Goal: Navigation & Orientation: Find specific page/section

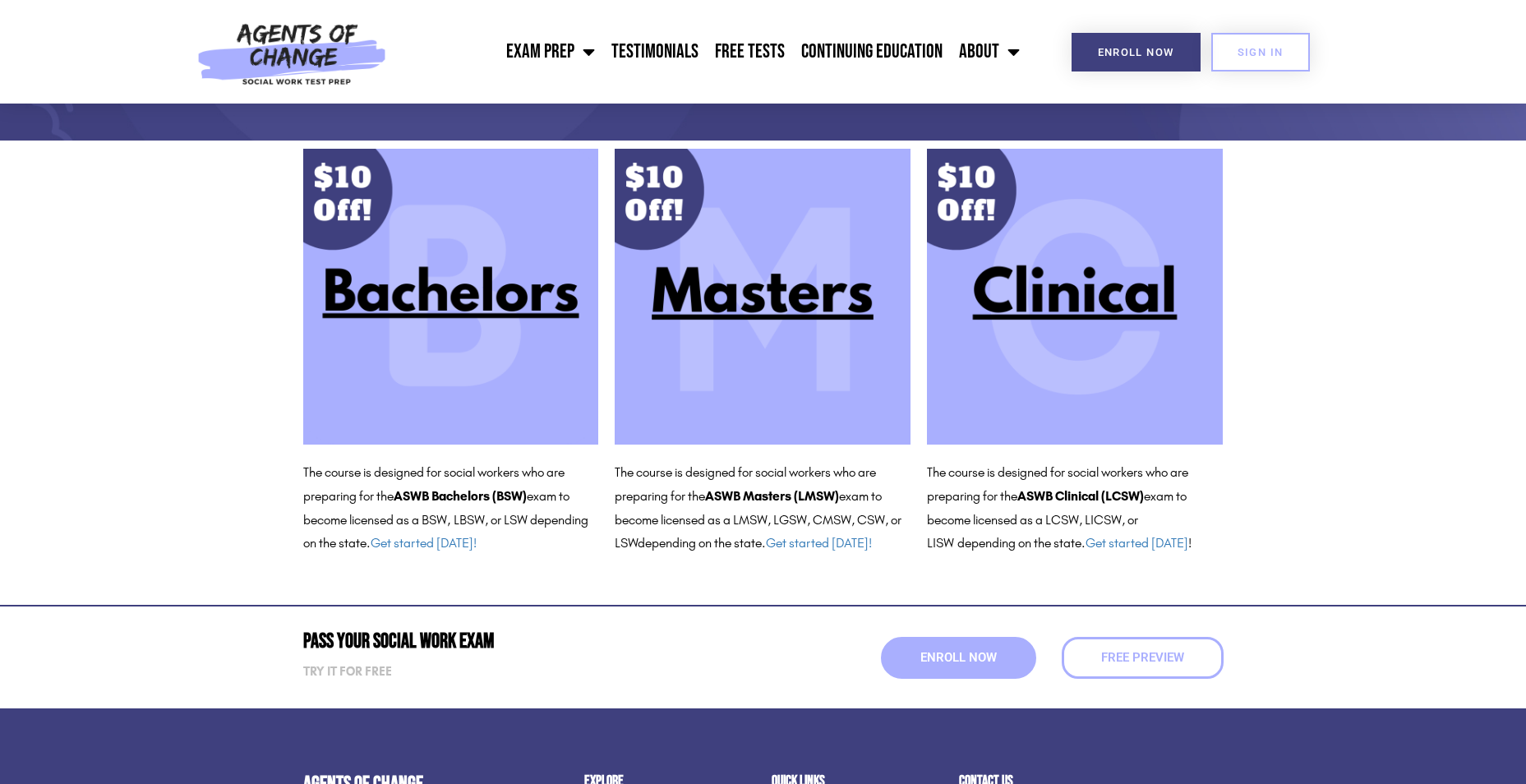
scroll to position [82, 0]
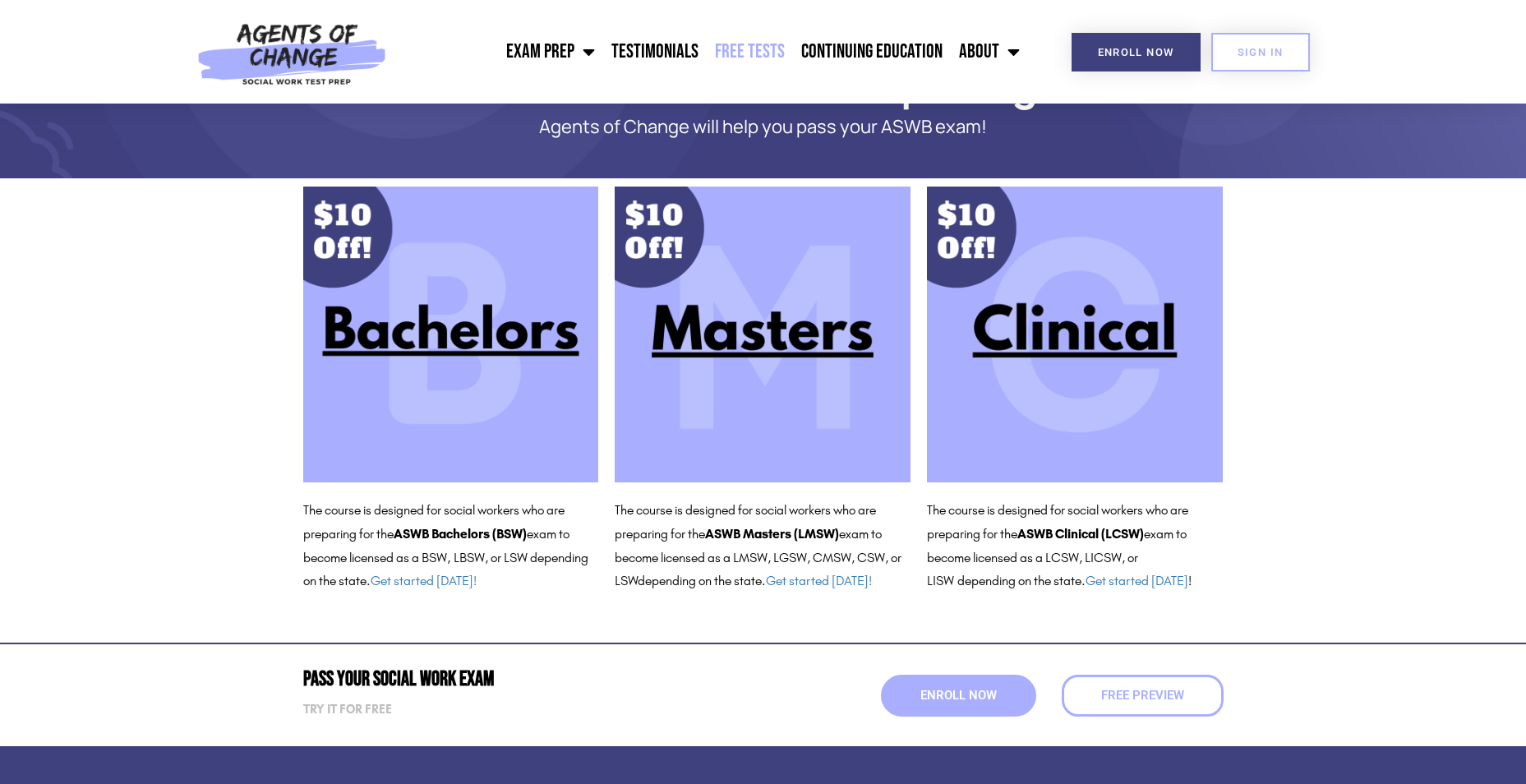
click at [758, 51] on link "Free Tests" at bounding box center [749, 51] width 86 height 41
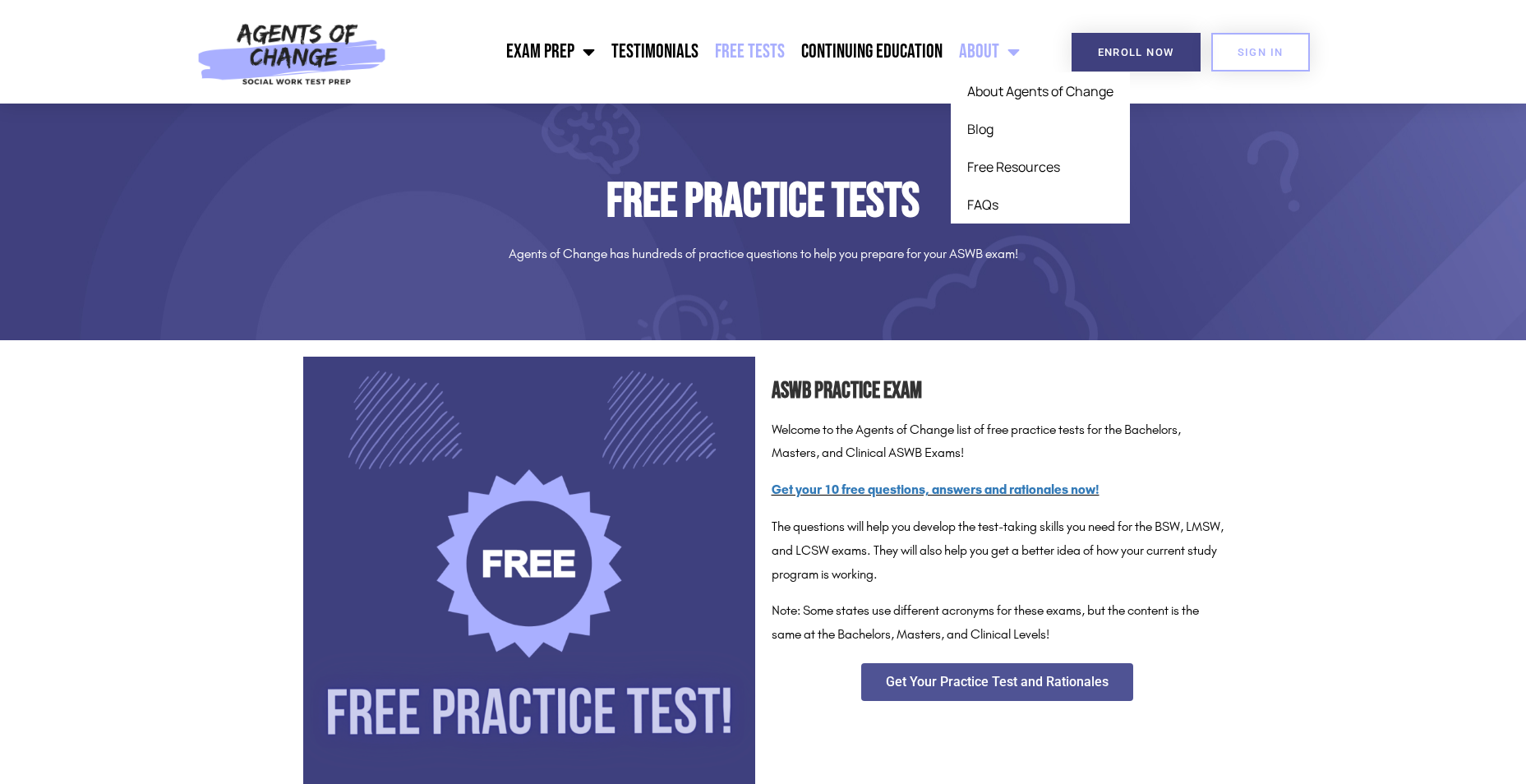
click at [1008, 51] on span "Menu" at bounding box center [1009, 52] width 21 height 36
